Goal: Transaction & Acquisition: Purchase product/service

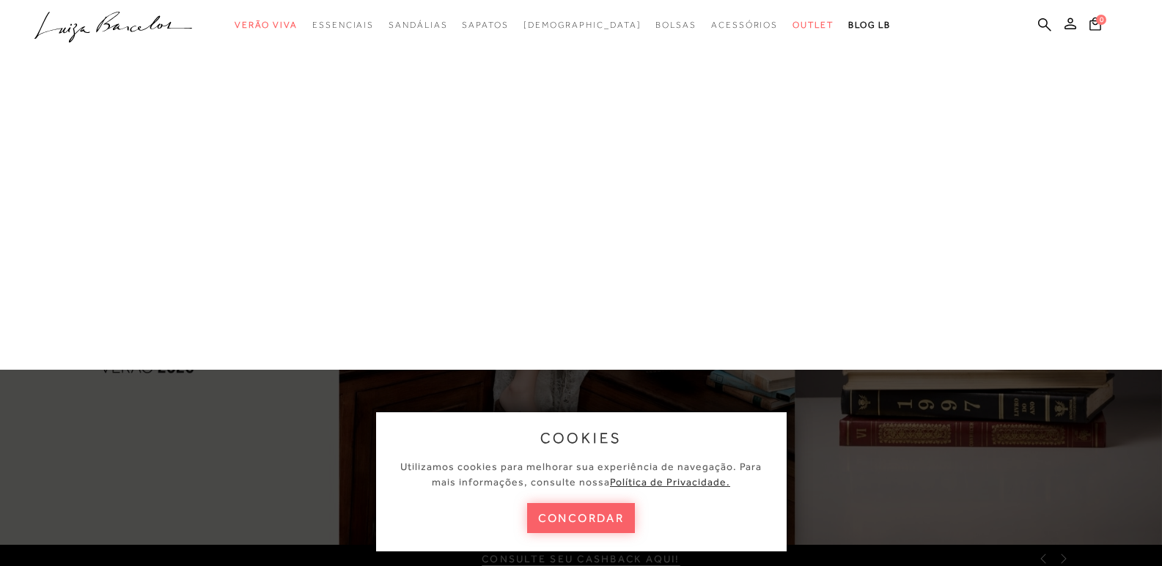
click at [0, 0] on link "[DEMOGRAPHIC_DATA]" at bounding box center [0, 0] width 0 height 0
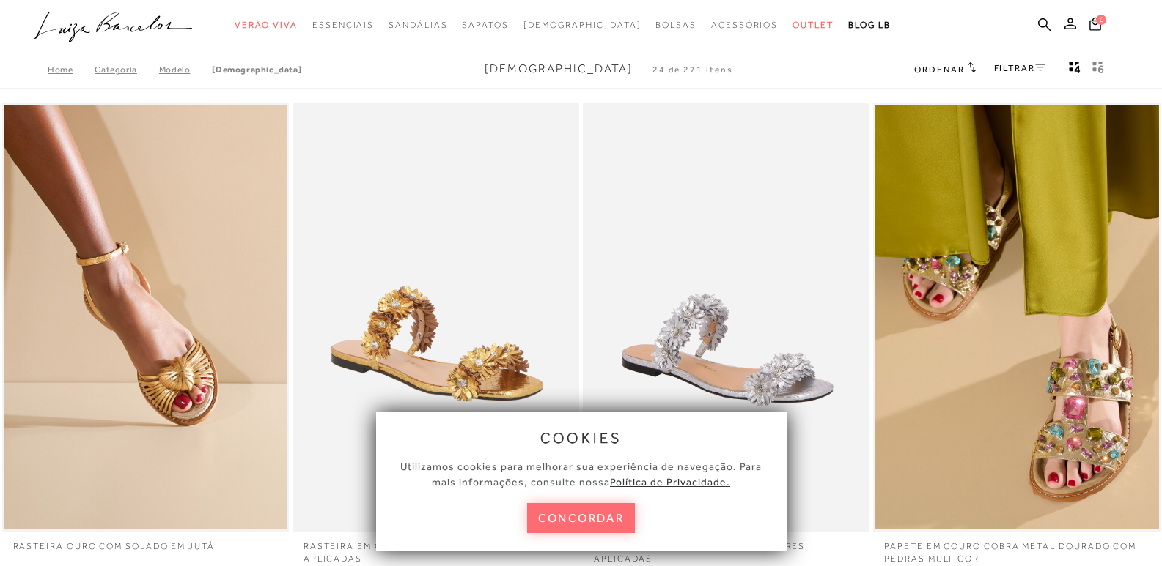
click at [558, 526] on button "concordar" at bounding box center [581, 518] width 108 height 30
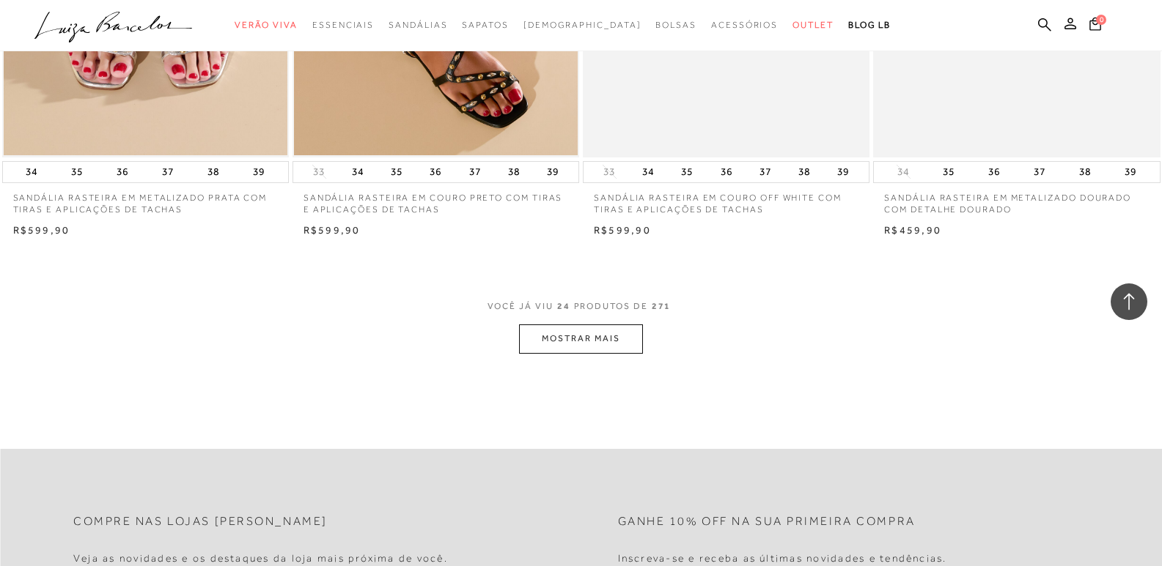
scroll to position [3005, 0]
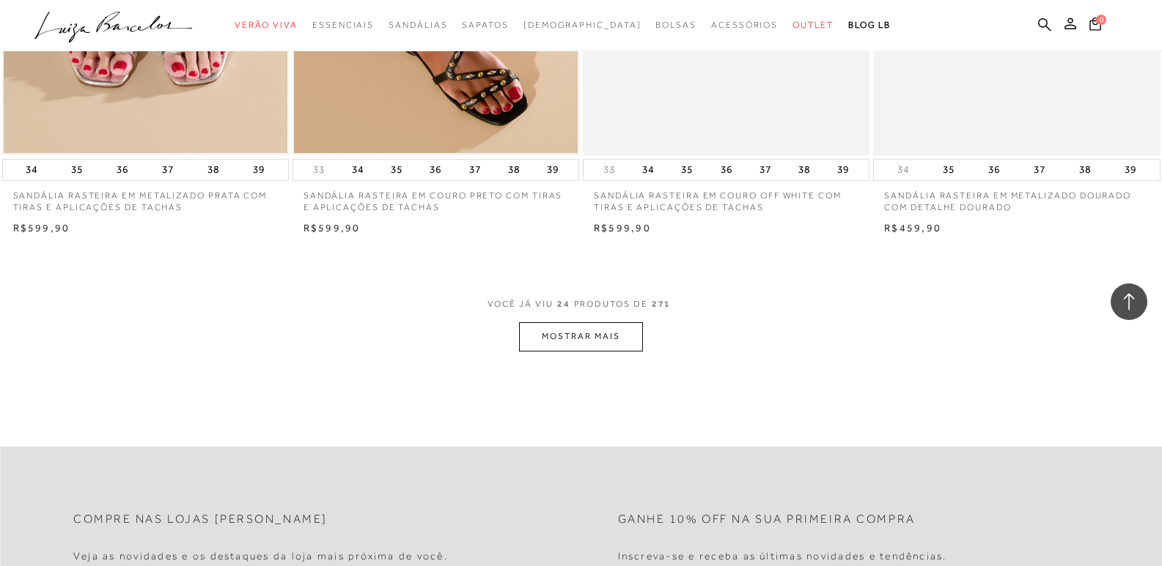
click at [592, 349] on button "MOSTRAR MAIS" at bounding box center [580, 336] width 123 height 29
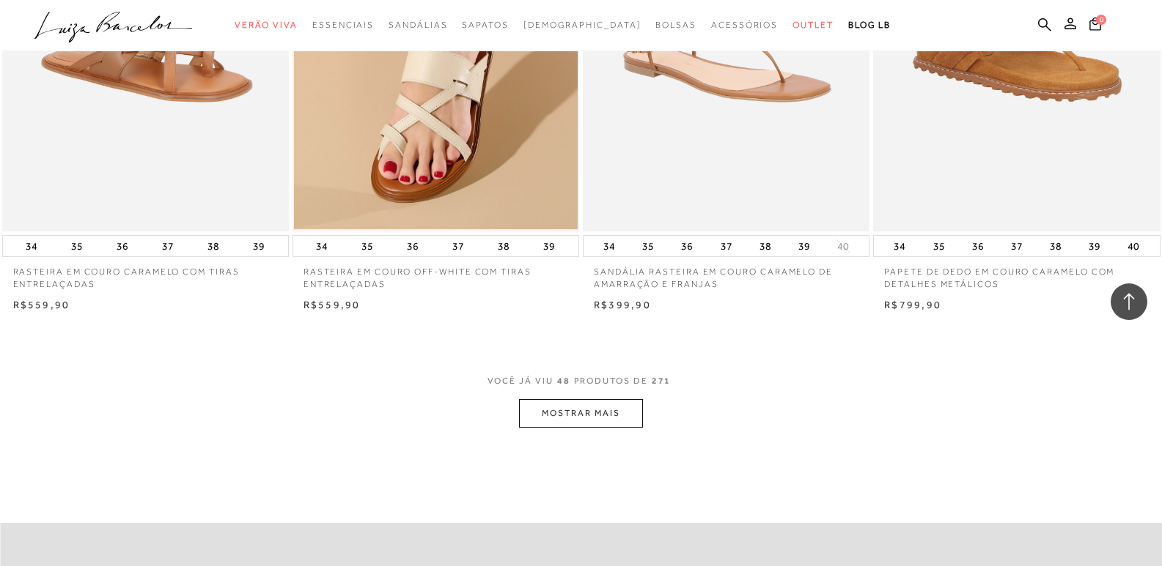
scroll to position [6083, 0]
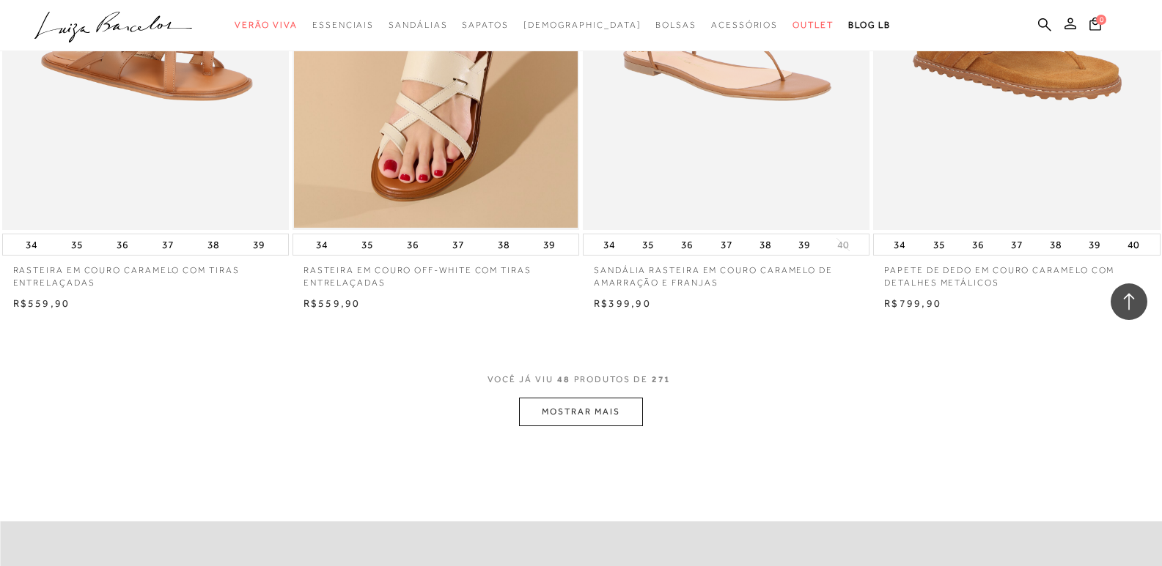
click at [555, 412] on button "MOSTRAR MAIS" at bounding box center [580, 412] width 123 height 29
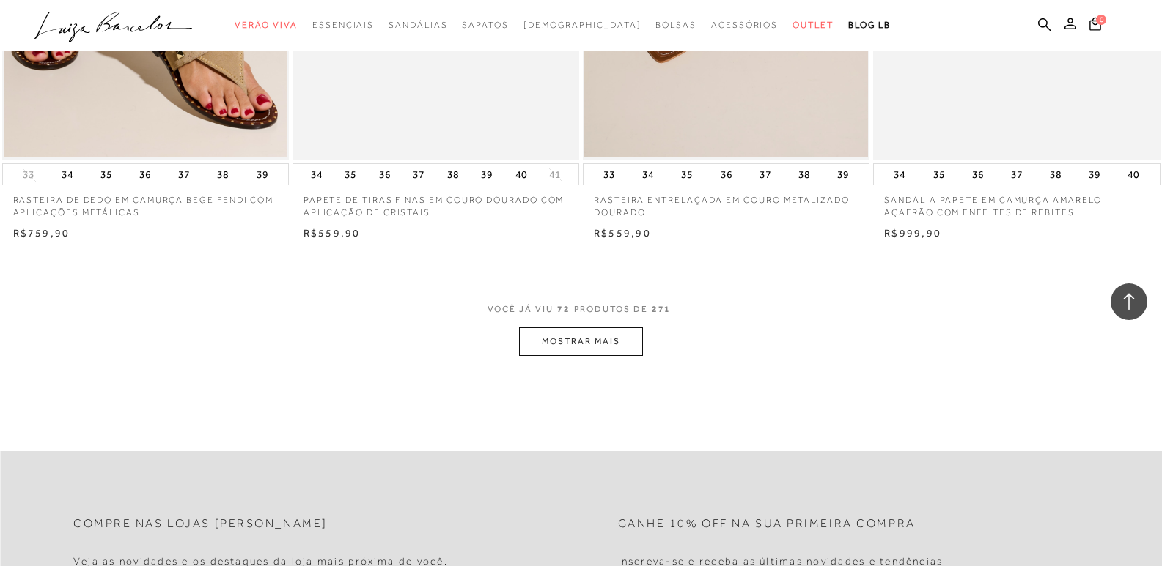
scroll to position [9307, 0]
click at [582, 329] on button "MOSTRAR MAIS" at bounding box center [580, 340] width 123 height 29
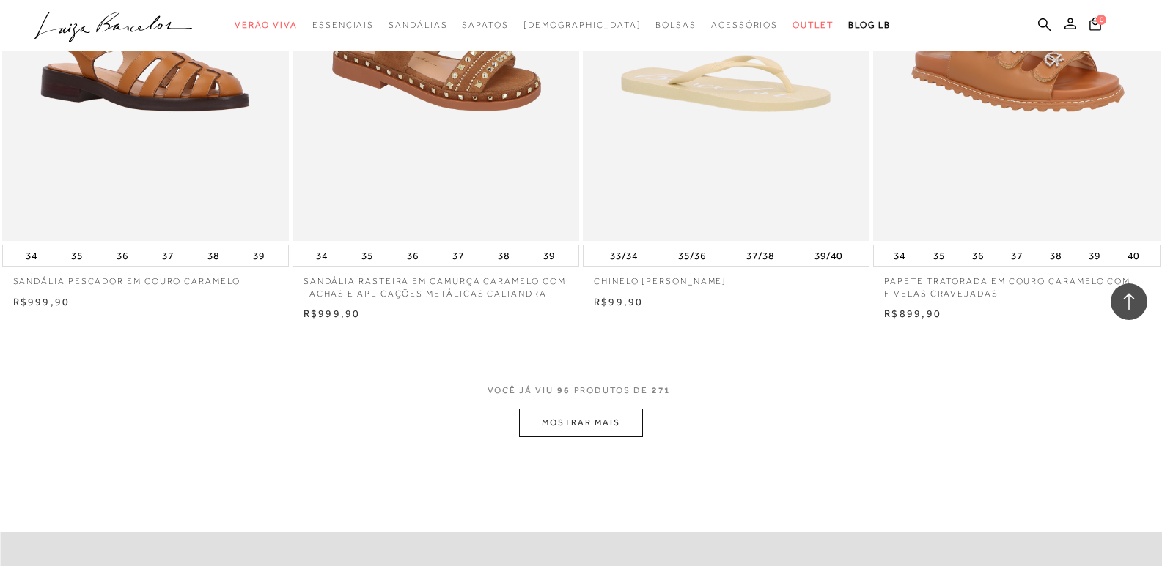
scroll to position [12385, 0]
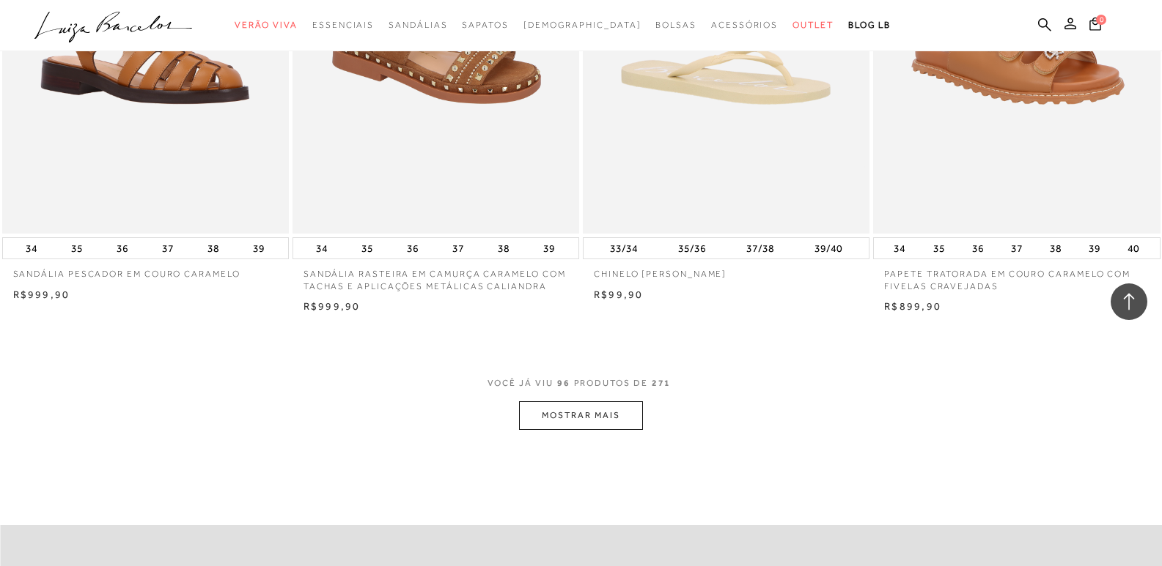
click at [602, 416] on button "MOSTRAR MAIS" at bounding box center [580, 416] width 123 height 29
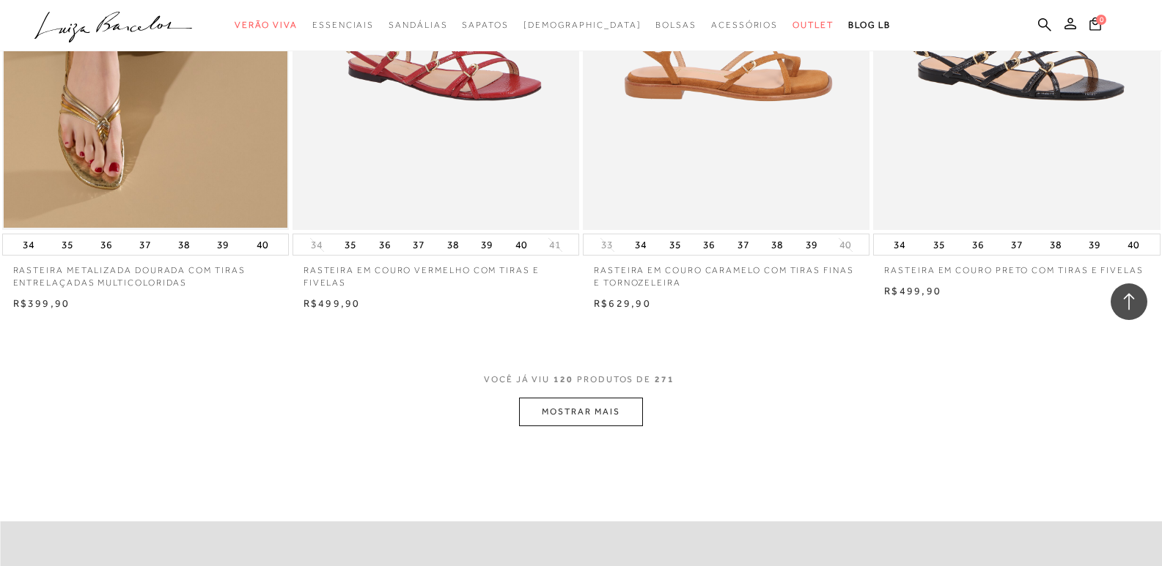
scroll to position [15610, 0]
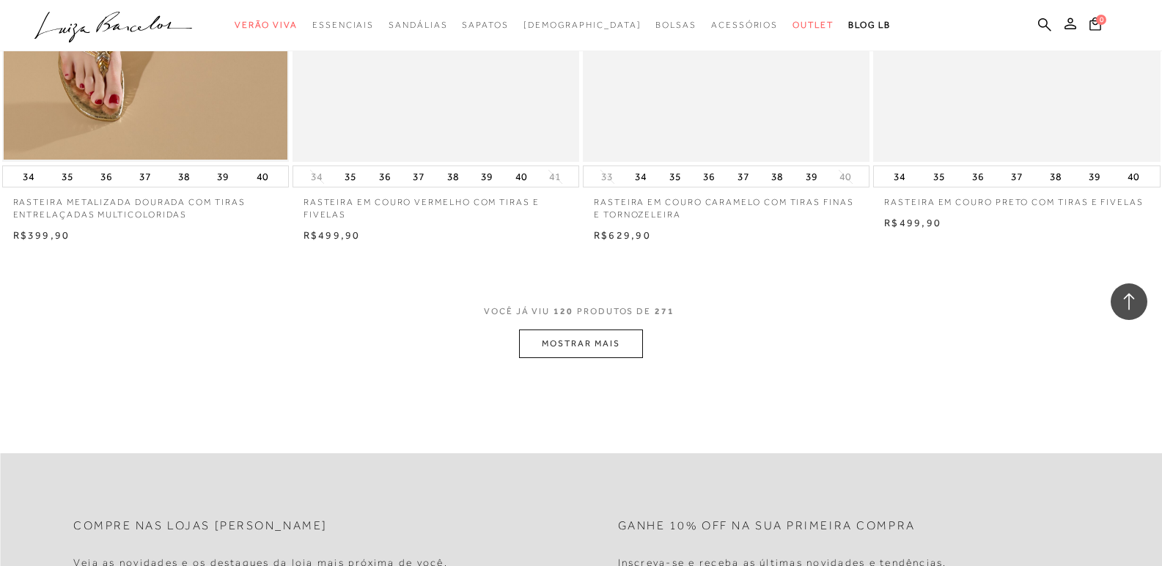
click at [562, 337] on button "MOSTRAR MAIS" at bounding box center [580, 344] width 123 height 29
